Goal: Task Accomplishment & Management: Use online tool/utility

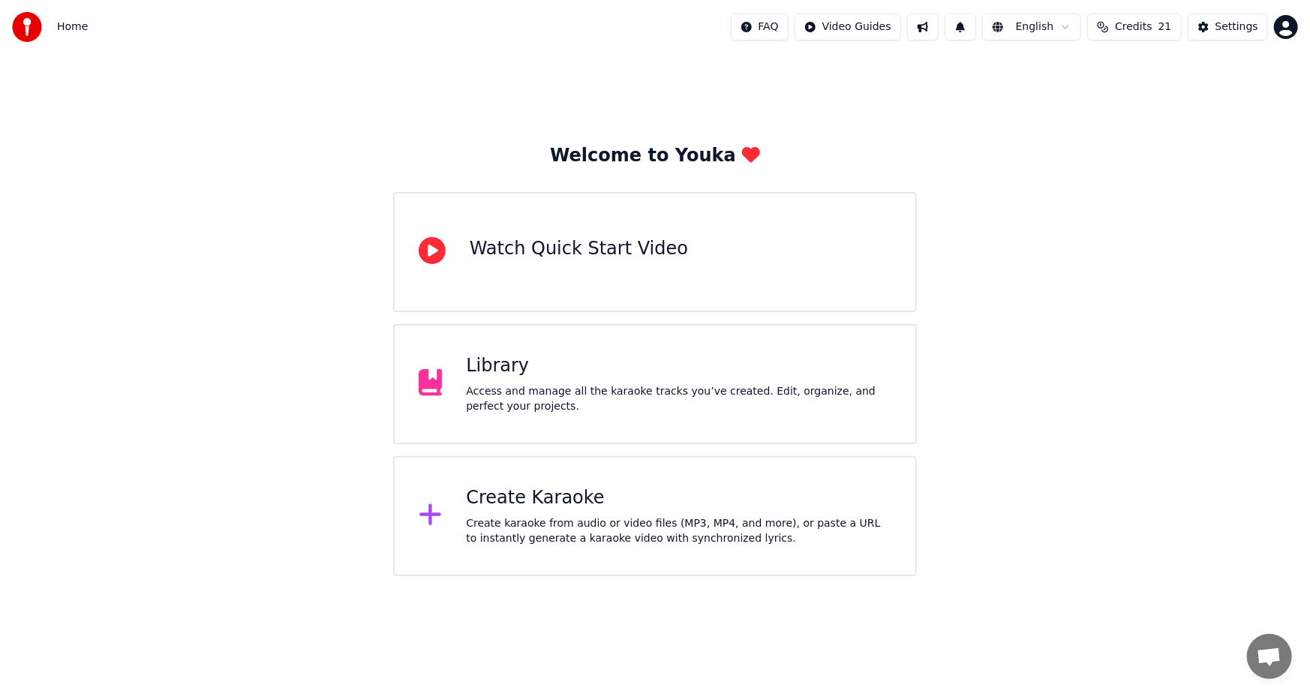
click at [578, 518] on div "Create karaoke from audio or video files (MP3, MP4, and more), or paste a URL t…" at bounding box center [678, 531] width 425 height 30
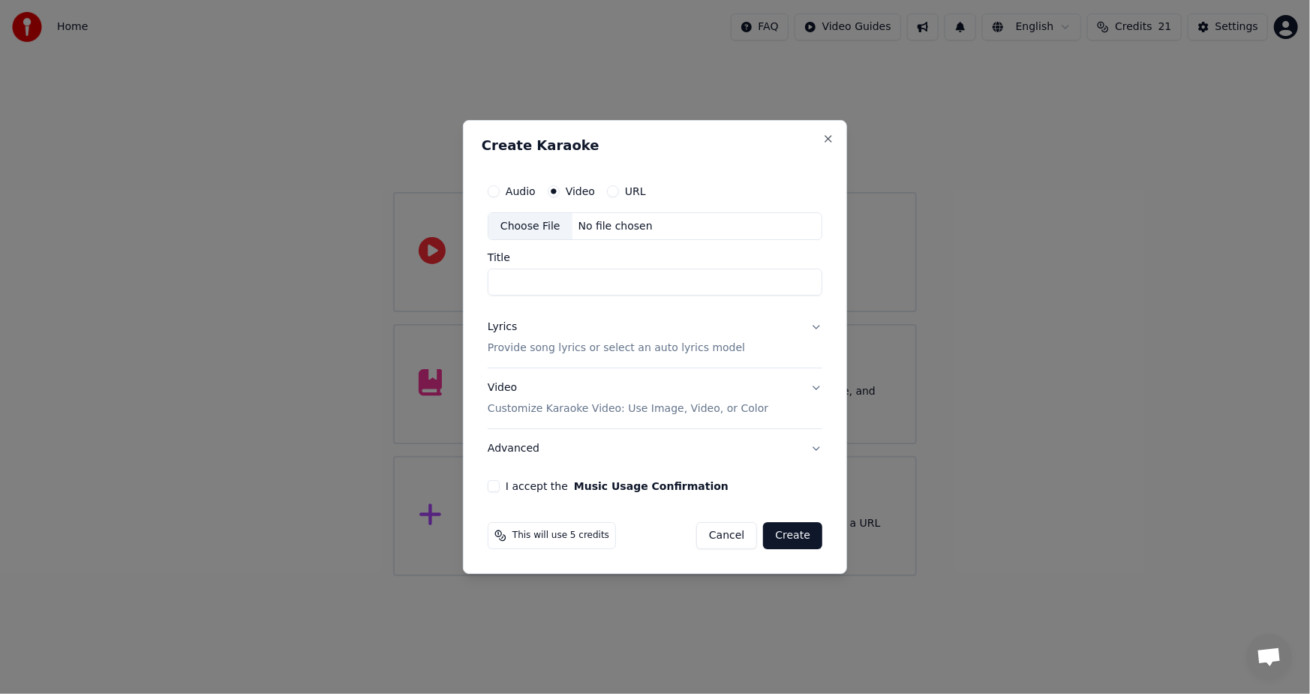
click at [533, 224] on div "Choose File" at bounding box center [530, 226] width 84 height 27
type input "**********"
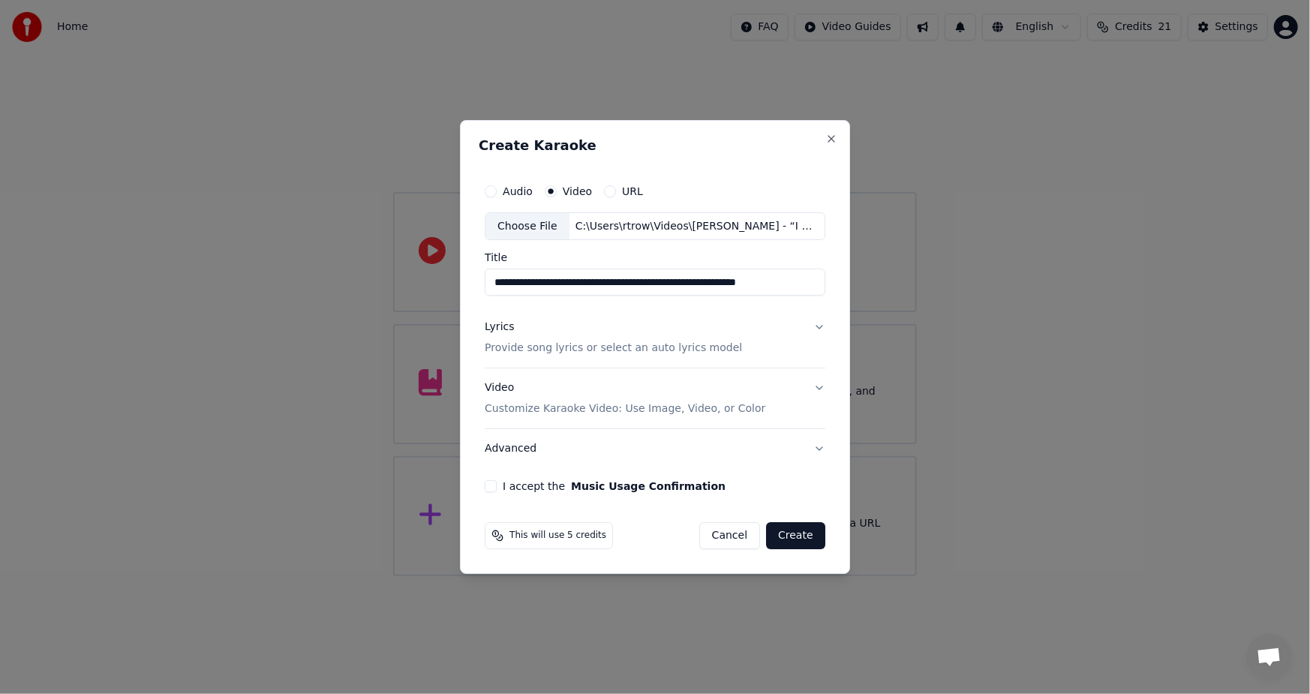
click at [503, 325] on div "Lyrics" at bounding box center [499, 327] width 29 height 15
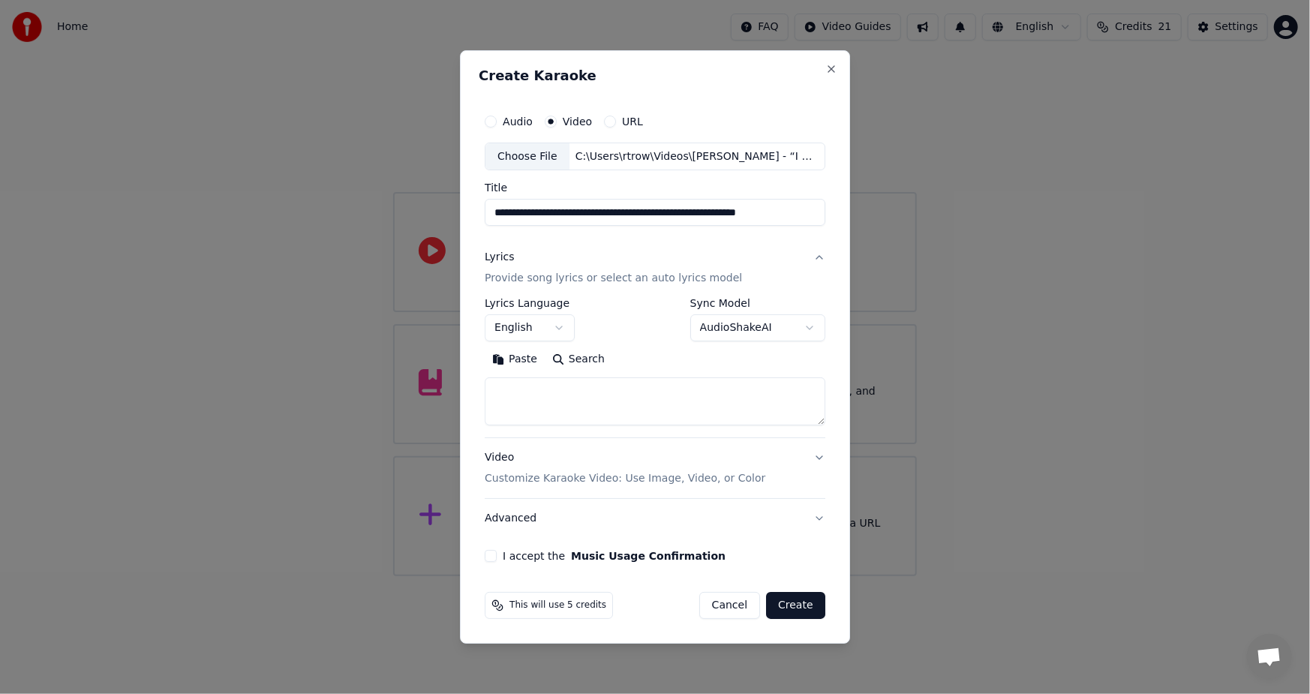
click at [525, 356] on button "Paste" at bounding box center [515, 360] width 60 height 24
click at [503, 557] on div "I accept the Music Usage Confirmation" at bounding box center [655, 556] width 341 height 12
click at [496, 563] on div "**********" at bounding box center [655, 335] width 353 height 468
click at [489, 551] on button "I accept the Music Usage Confirmation" at bounding box center [491, 556] width 12 height 12
click at [798, 610] on button "Create" at bounding box center [795, 605] width 59 height 27
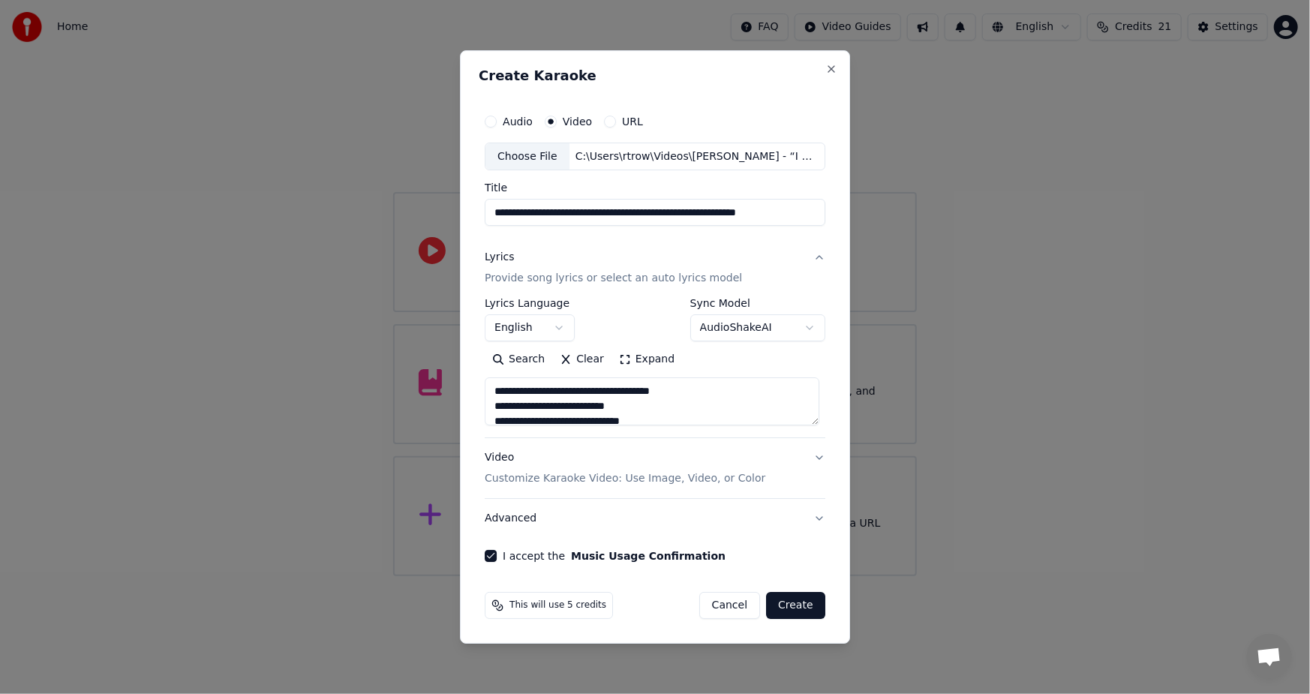
type textarea "**********"
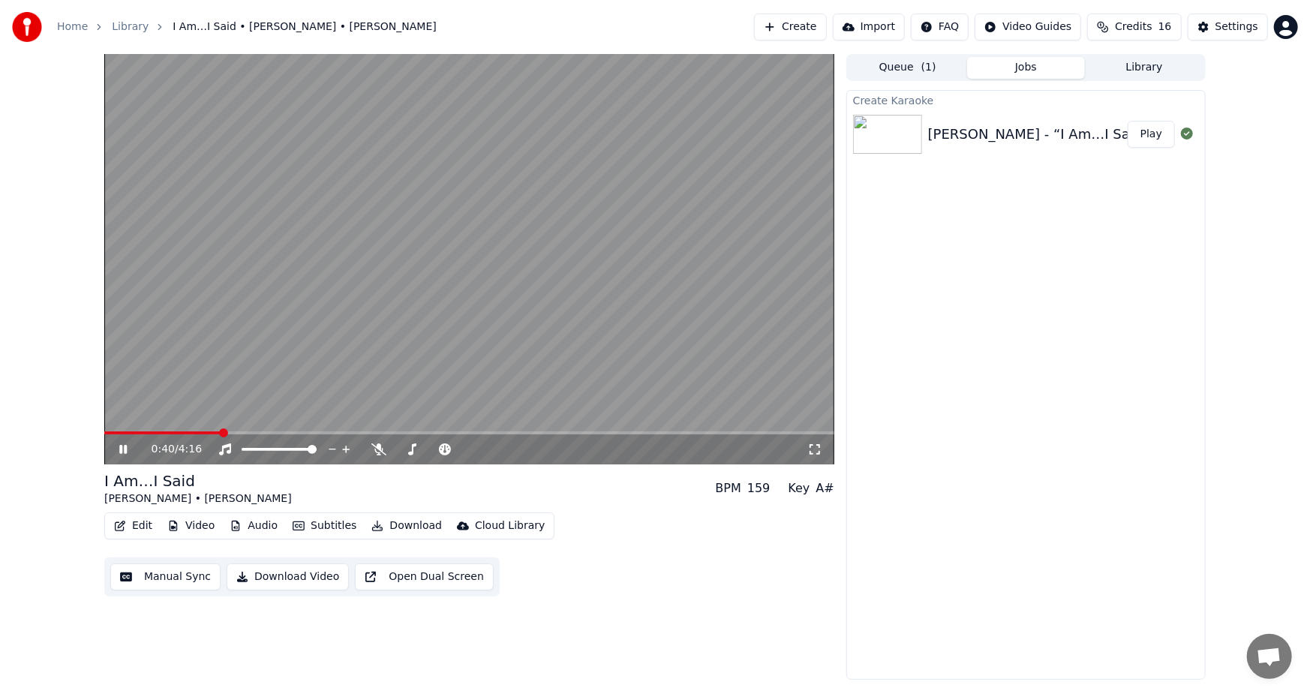
click at [120, 445] on icon at bounding box center [123, 449] width 8 height 9
click at [1250, 290] on div "0:41 / 4:16 I Am…I Said [PERSON_NAME] • [PERSON_NAME] BPM 159 Key A# Edit Video…" at bounding box center [655, 367] width 1310 height 626
click at [1147, 139] on button "Play" at bounding box center [1151, 134] width 47 height 27
click at [315, 524] on button "Subtitles" at bounding box center [325, 525] width 76 height 21
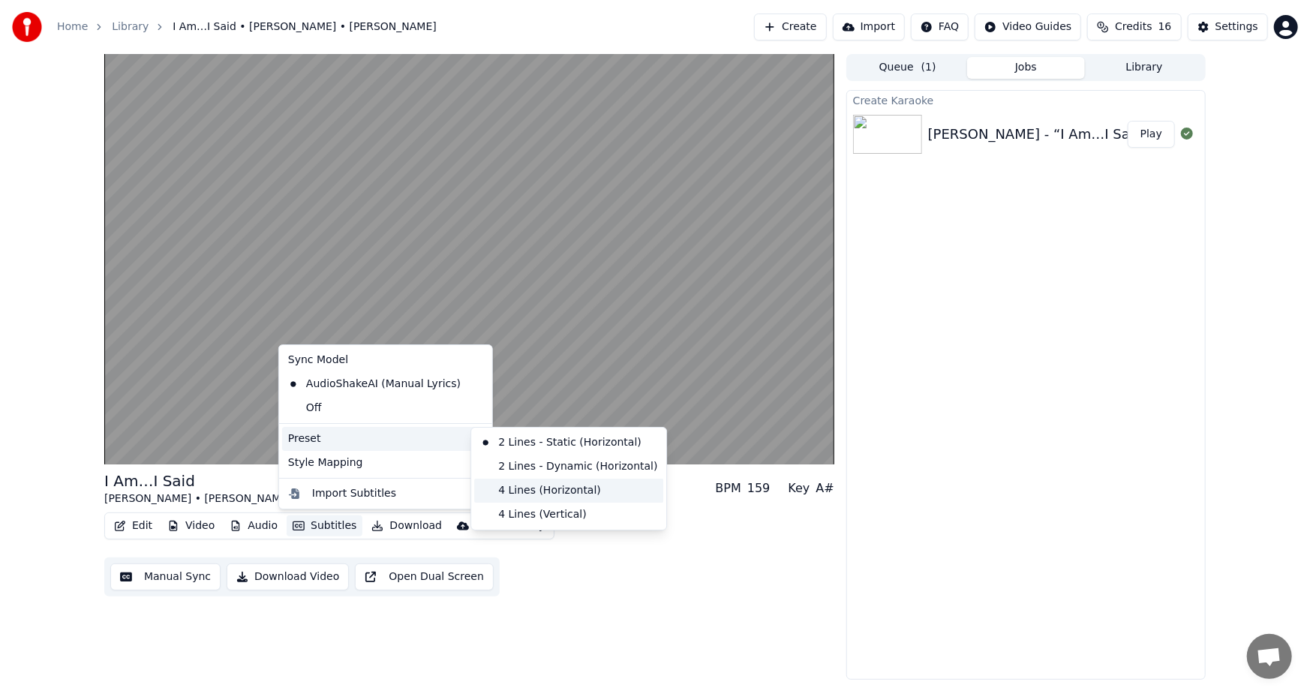
click at [551, 493] on div "4 Lines (Horizontal)" at bounding box center [568, 491] width 189 height 24
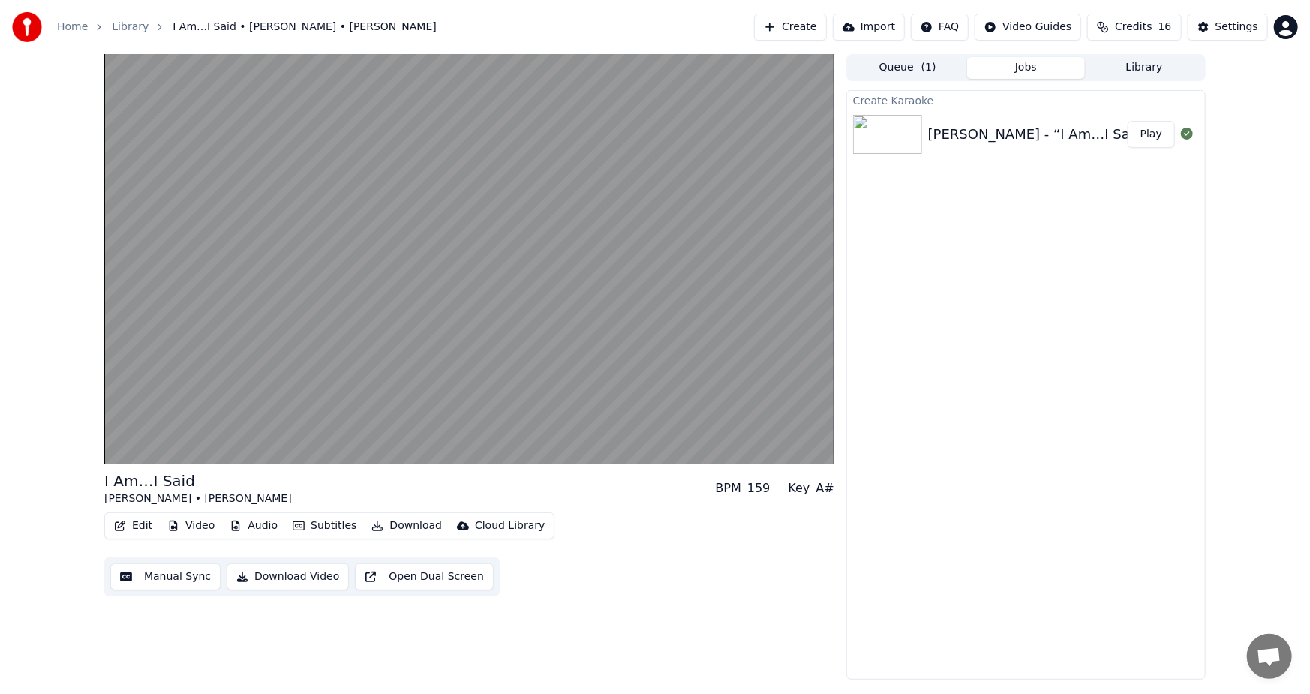
click at [187, 523] on button "Video" at bounding box center [190, 525] width 59 height 21
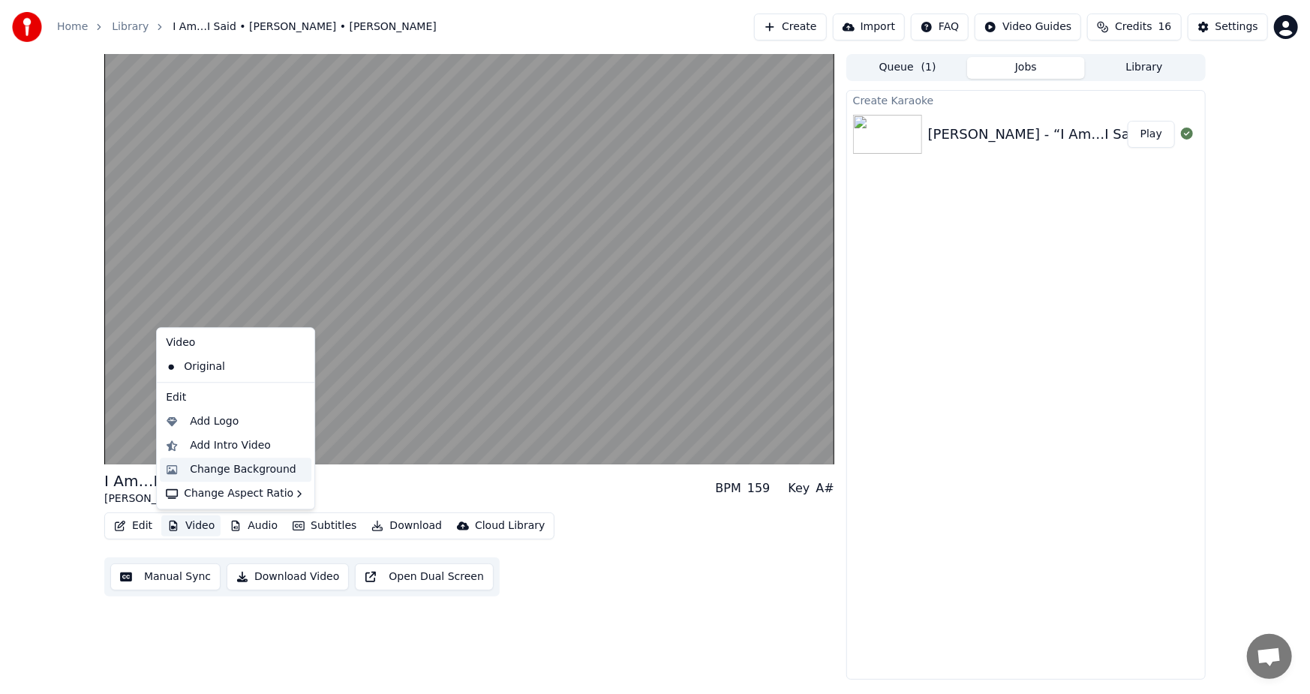
click at [230, 464] on div "Change Background" at bounding box center [243, 469] width 107 height 15
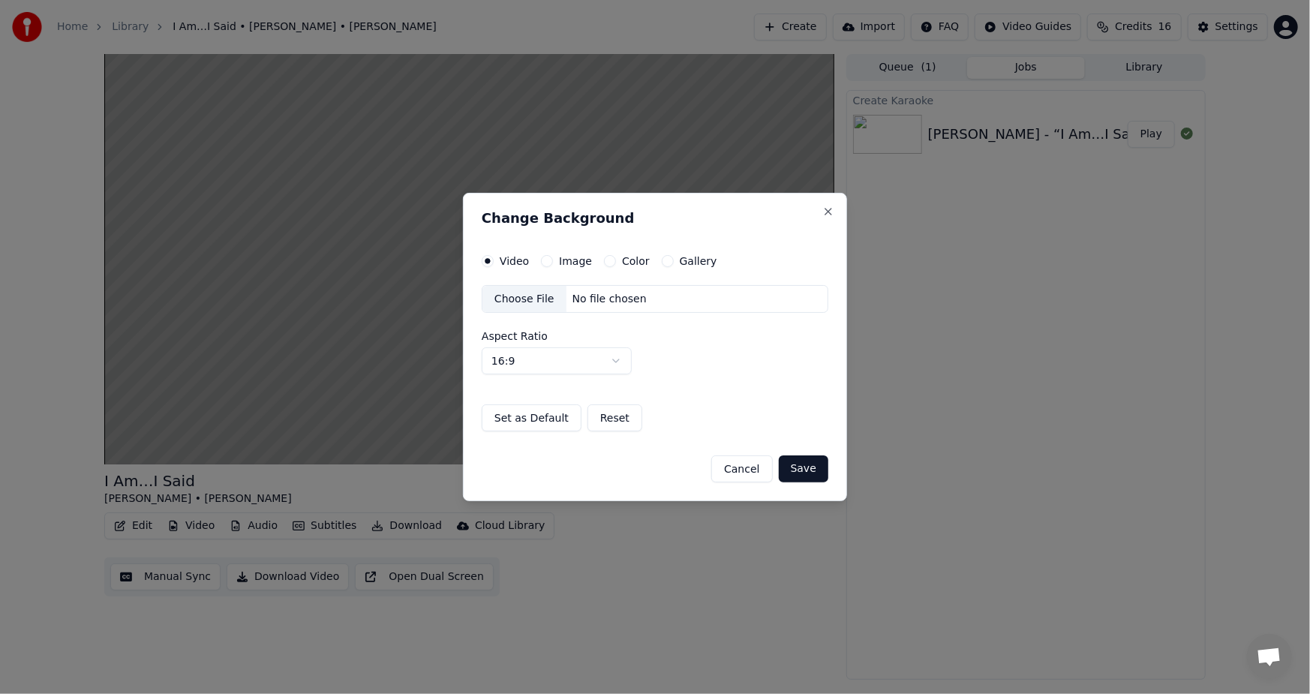
click at [568, 260] on label "Image" at bounding box center [575, 261] width 33 height 11
click at [553, 260] on button "Image" at bounding box center [547, 261] width 12 height 12
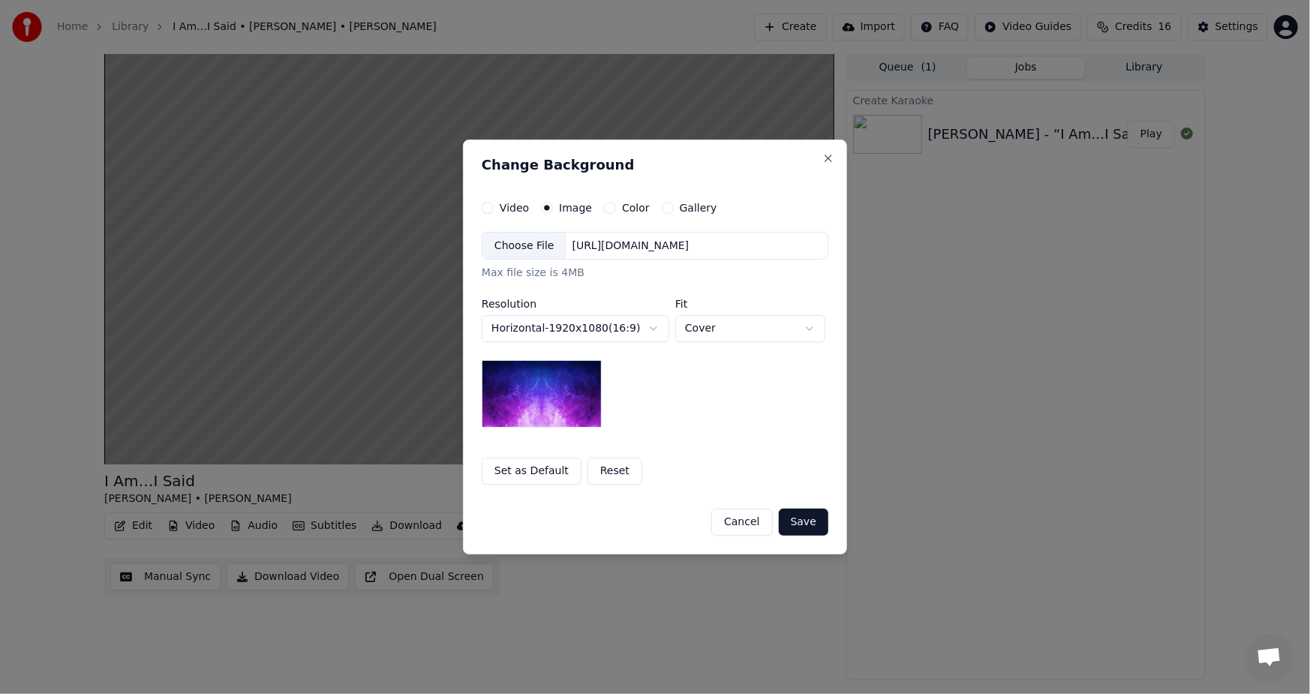
click at [536, 251] on div "Choose File" at bounding box center [524, 246] width 84 height 27
click at [816, 521] on button "Save" at bounding box center [804, 522] width 50 height 27
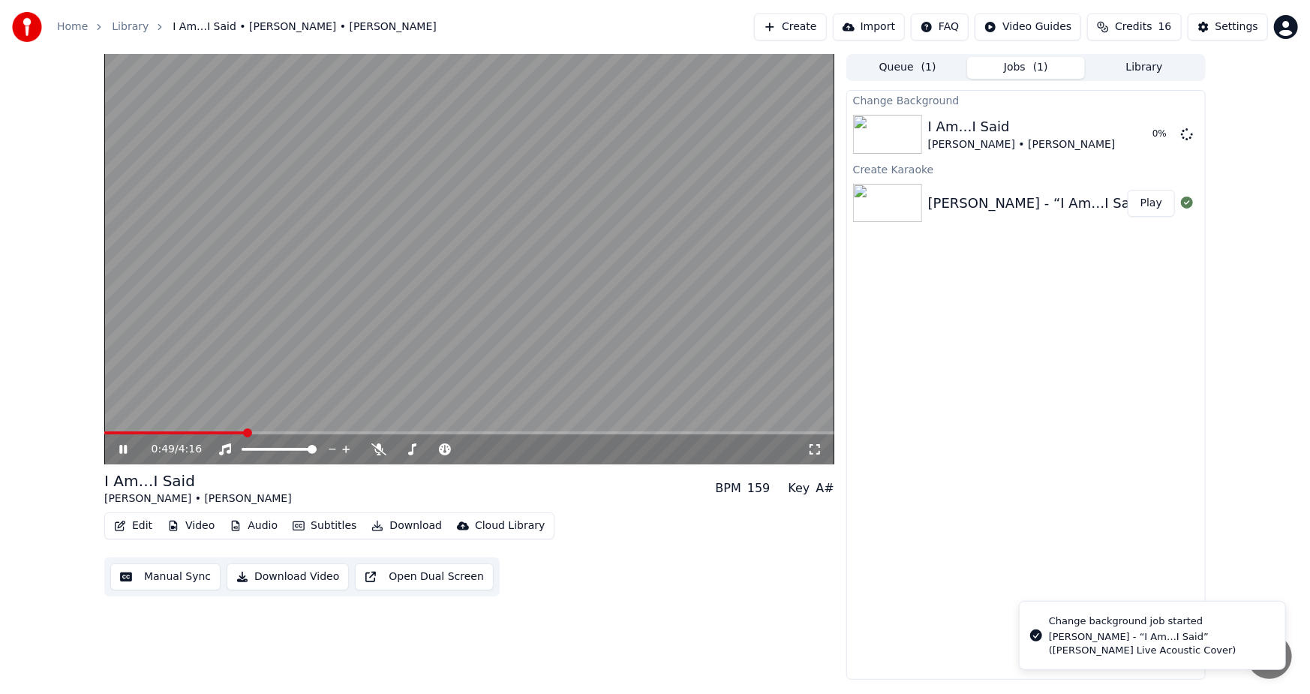
click at [129, 440] on div "0:49 / 4:16" at bounding box center [469, 449] width 730 height 30
click at [122, 446] on icon at bounding box center [123, 449] width 8 height 9
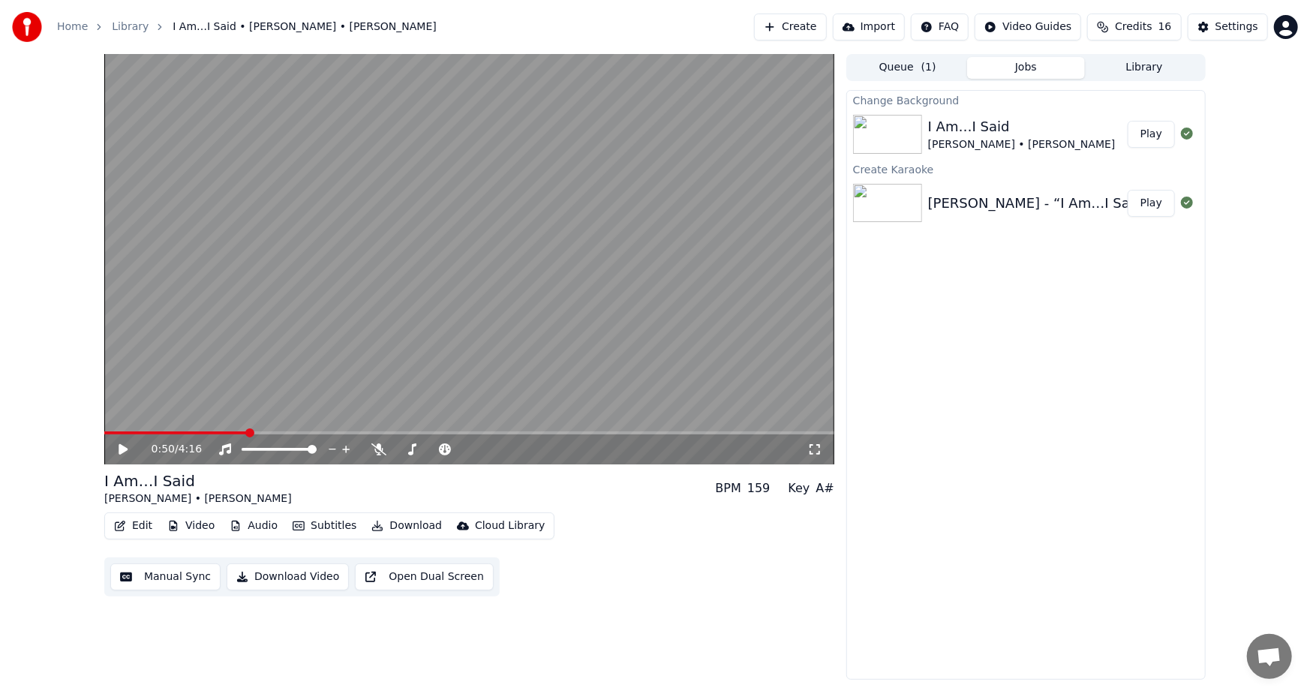
click at [1151, 131] on button "Play" at bounding box center [1151, 134] width 47 height 27
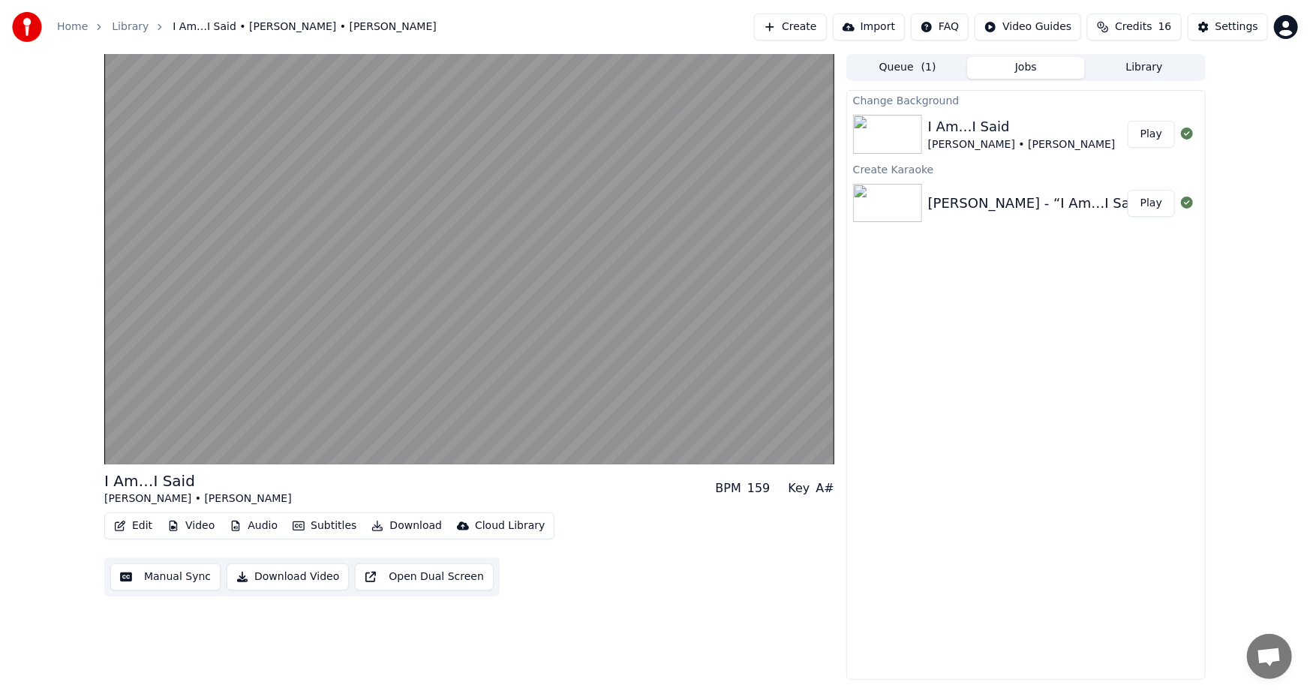
click at [285, 572] on button "Download Video" at bounding box center [288, 576] width 122 height 27
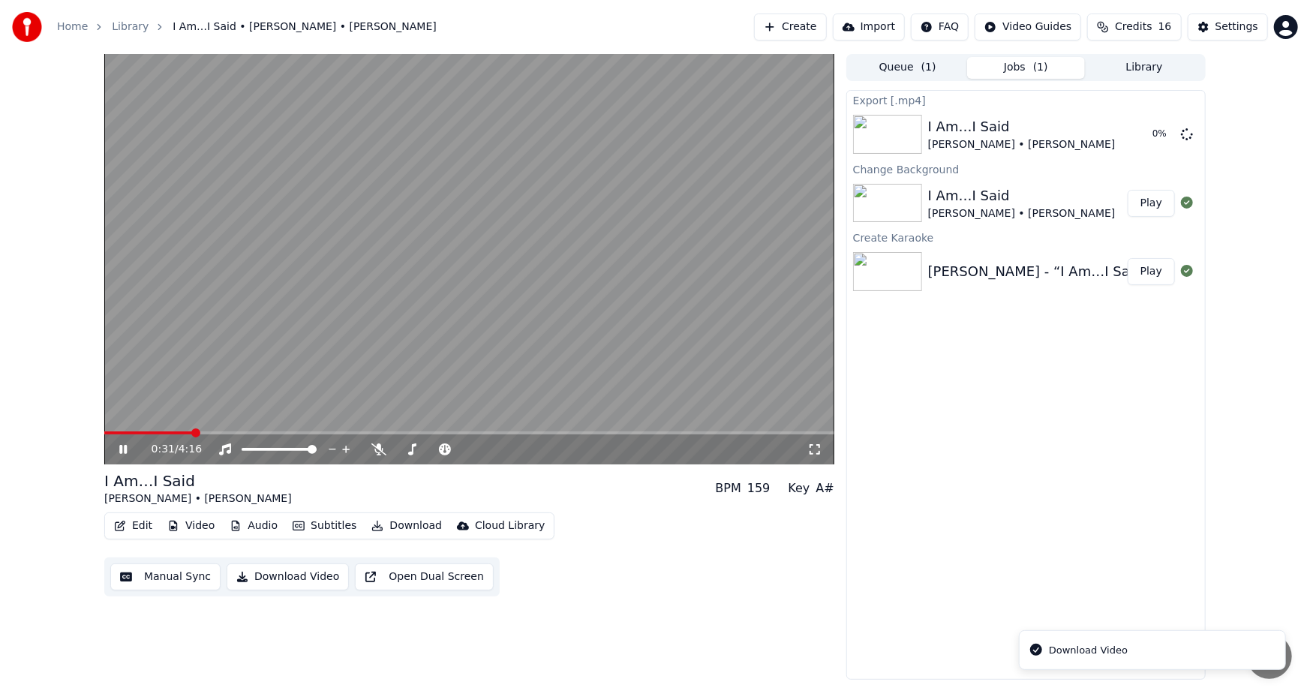
click at [127, 446] on icon at bounding box center [133, 449] width 35 height 12
click at [1144, 134] on button "Show" at bounding box center [1148, 134] width 54 height 27
